Goal: Information Seeking & Learning: Understand process/instructions

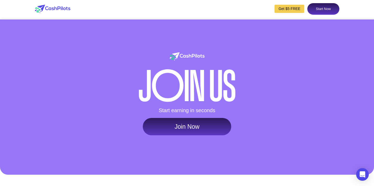
scroll to position [2572, 0]
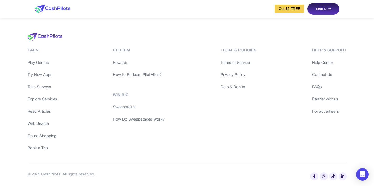
click at [321, 74] on link "Contact Us" at bounding box center [329, 75] width 34 height 6
click at [235, 66] on link "Terms of Service" at bounding box center [238, 63] width 36 height 6
click at [230, 66] on link "Terms of Service" at bounding box center [238, 63] width 36 height 6
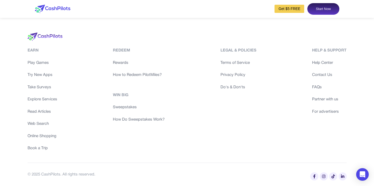
click at [132, 151] on div "Redeem Rewards How to Redeem PilotMiles? Win Big Sweepstakes How Do Sweepstakes…" at bounding box center [139, 100] width 52 height 104
click at [171, 46] on div "Earn Play Games Try New Apps Take Surveys Explore Services Read Articles Web Se…" at bounding box center [187, 109] width 336 height 153
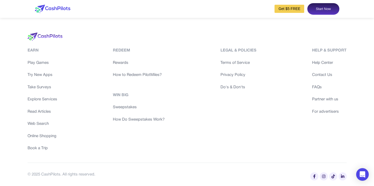
click at [190, 5] on div "Get $5 FREE Start Now" at bounding box center [187, 9] width 315 height 18
click at [153, 3] on div "Get $5 FREE Start Now" at bounding box center [187, 9] width 315 height 18
click at [158, 16] on div "Get $5 FREE Start Now" at bounding box center [187, 9] width 315 height 18
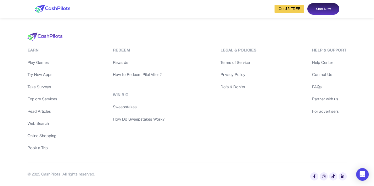
click at [158, 16] on div "Get $5 FREE Start Now" at bounding box center [187, 9] width 315 height 18
click at [175, 3] on div "Get $5 FREE Start Now" at bounding box center [187, 9] width 315 height 18
click at [160, 6] on div "Get $5 FREE Start Now" at bounding box center [187, 9] width 315 height 18
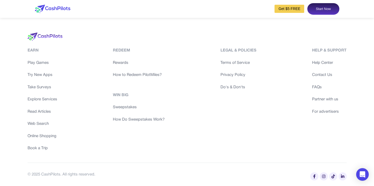
click at [146, 33] on div at bounding box center [187, 37] width 319 height 8
click at [188, 6] on div "Get $5 FREE Start Now" at bounding box center [187, 9] width 315 height 18
click at [188, 7] on div "Get $5 FREE Start Now" at bounding box center [187, 9] width 315 height 18
click at [254, 15] on div "Get $5 FREE Start Now" at bounding box center [187, 9] width 315 height 18
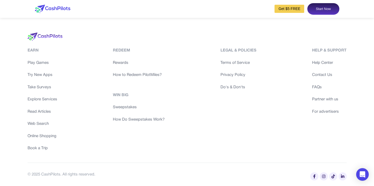
click at [323, 66] on link "Help Center" at bounding box center [329, 63] width 34 height 6
click at [320, 66] on link "Help Center" at bounding box center [329, 63] width 34 height 6
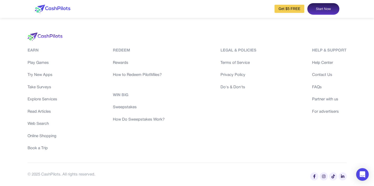
scroll to position [2565, 0]
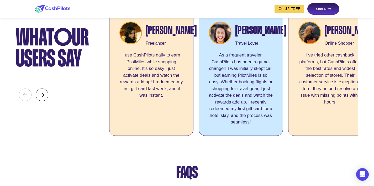
scroll to position [2007, 0]
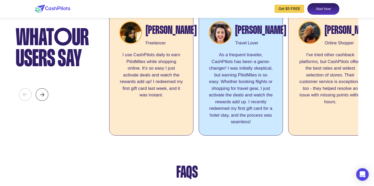
click at [197, 10] on div "Get $5 FREE Start Now" at bounding box center [187, 9] width 315 height 18
